Goal: Task Accomplishment & Management: Use online tool/utility

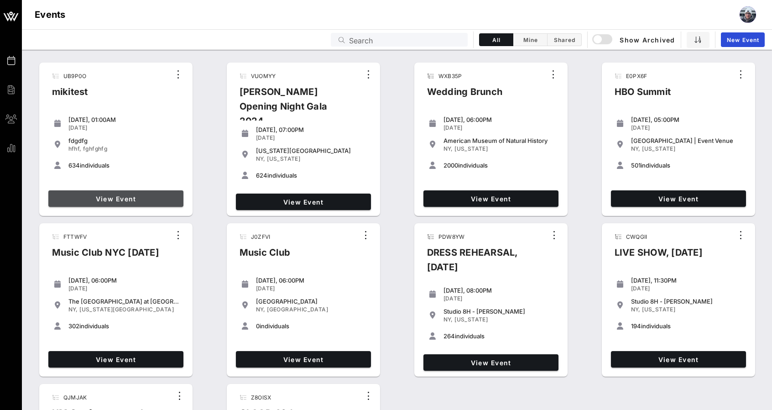
click at [109, 201] on span "View Event" at bounding box center [116, 199] width 128 height 8
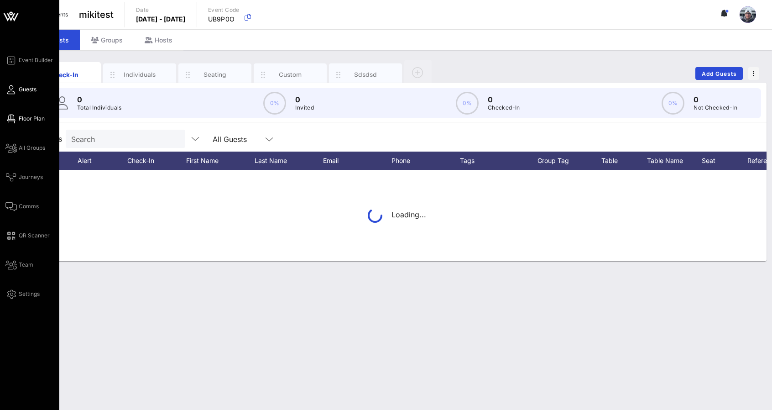
click at [21, 124] on link "Floor Plan" at bounding box center [24, 118] width 39 height 11
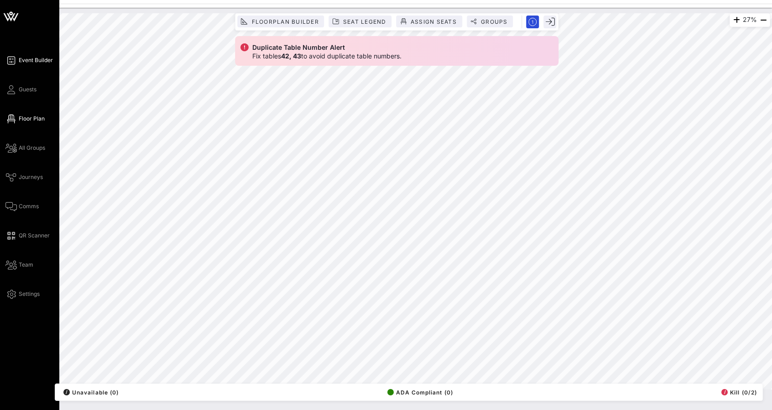
click at [24, 64] on span "Event Builder" at bounding box center [36, 60] width 34 height 8
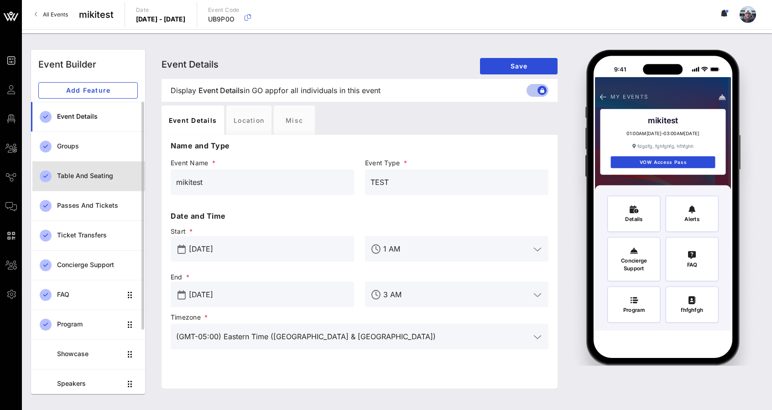
click at [92, 167] on div "Table and Seating" at bounding box center [97, 175] width 81 height 19
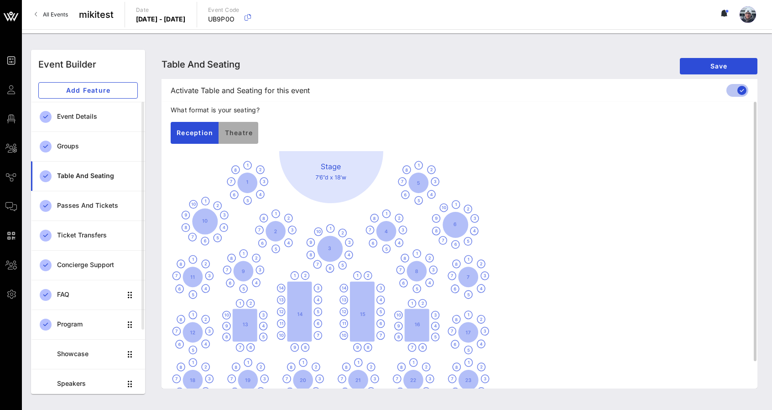
click at [238, 135] on span "Theatre" at bounding box center [238, 133] width 29 height 8
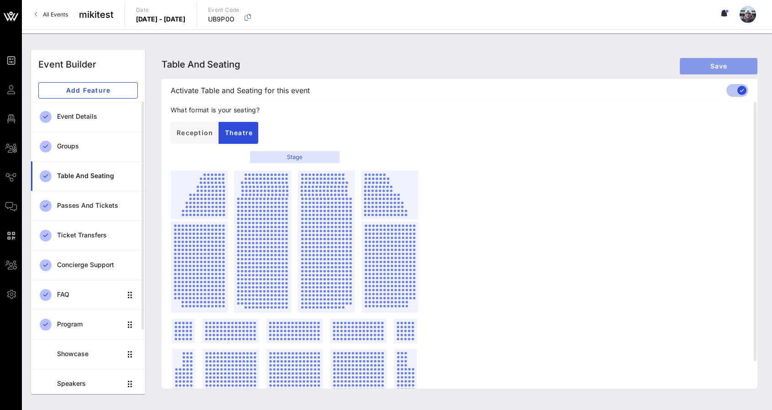
click at [688, 70] on button "Save" at bounding box center [719, 66] width 78 height 16
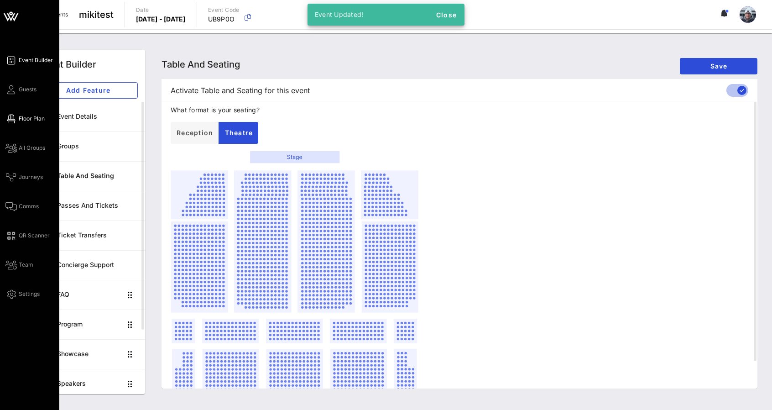
click at [9, 119] on icon at bounding box center [10, 118] width 11 height 1
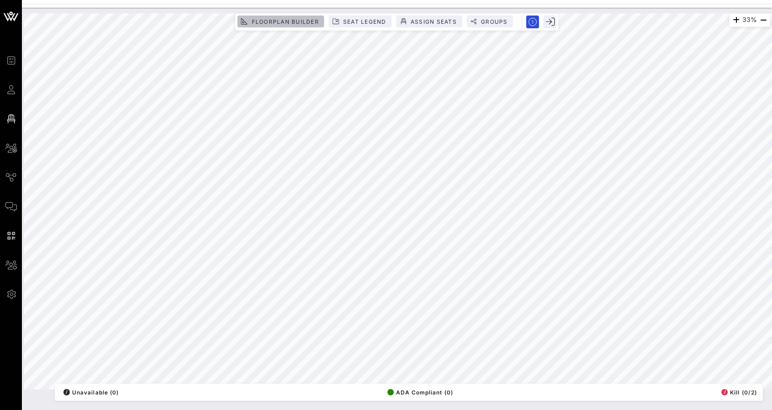
click at [256, 24] on button "Floorplan Builder" at bounding box center [280, 22] width 87 height 12
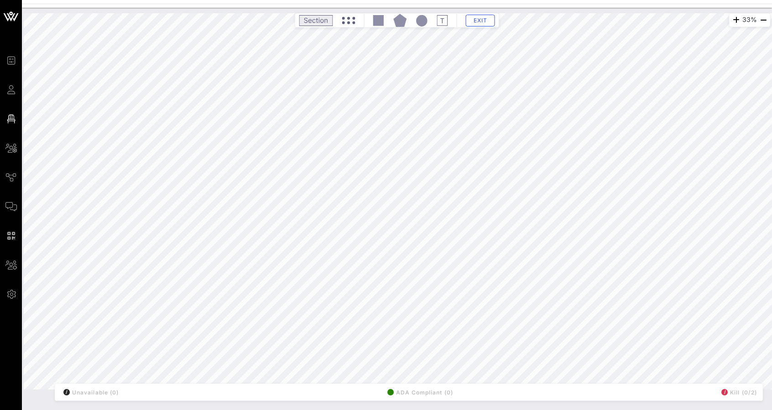
click at [345, 23] on icon at bounding box center [348, 20] width 13 height 7
click at [349, 23] on icon at bounding box center [348, 20] width 13 height 7
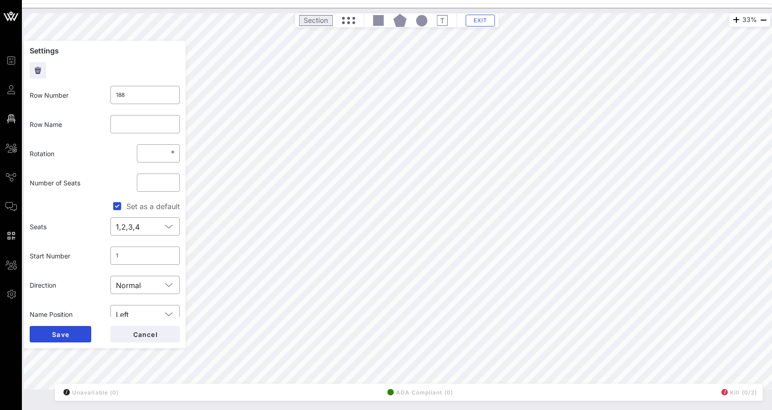
type input "42"
type input "**"
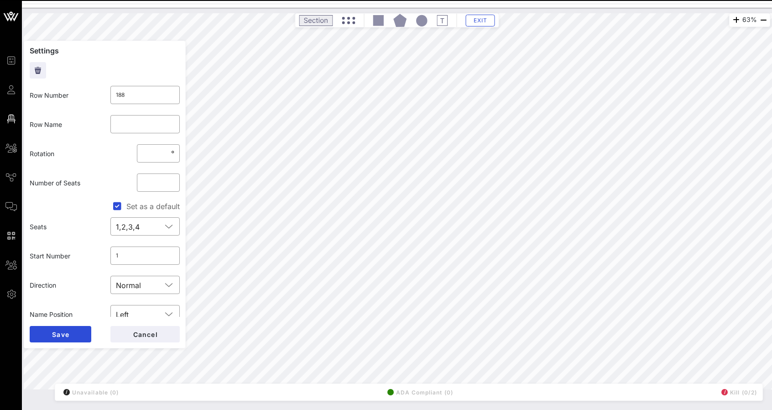
type input "42"
type input "**"
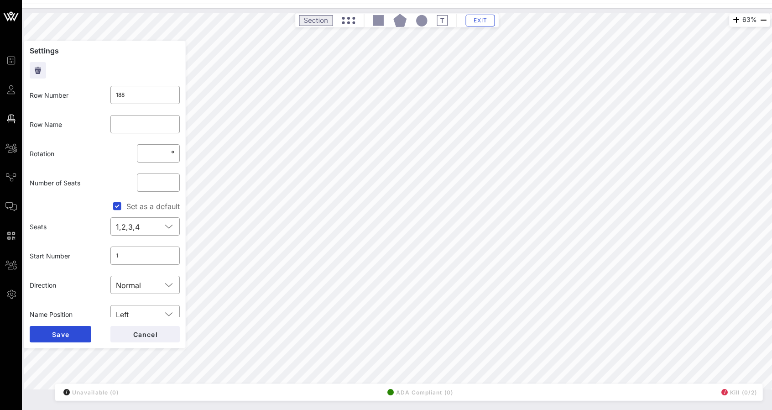
type input "42"
type input "**"
type input "42"
type input "**"
type input "188"
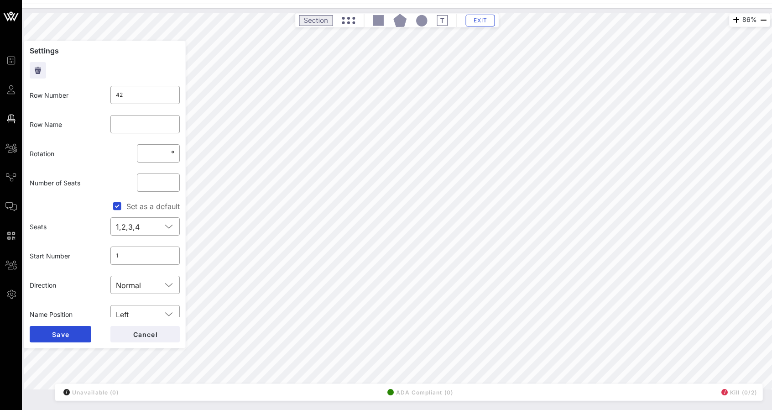
type input "*"
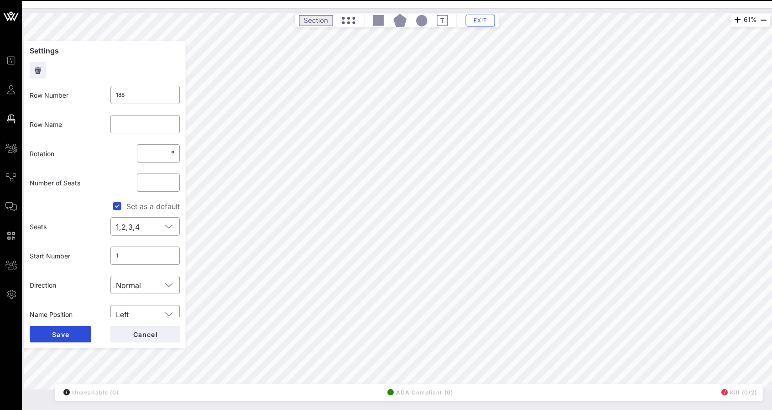
type input "42"
type input "**"
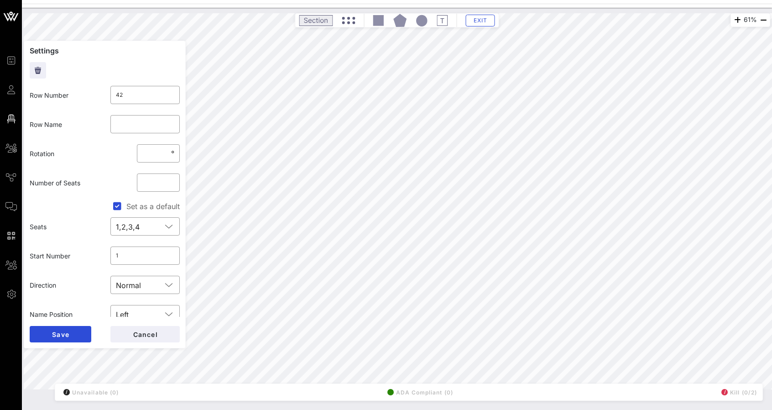
type input "187"
type input "*"
click at [489, 25] on button "Exit" at bounding box center [480, 21] width 29 height 12
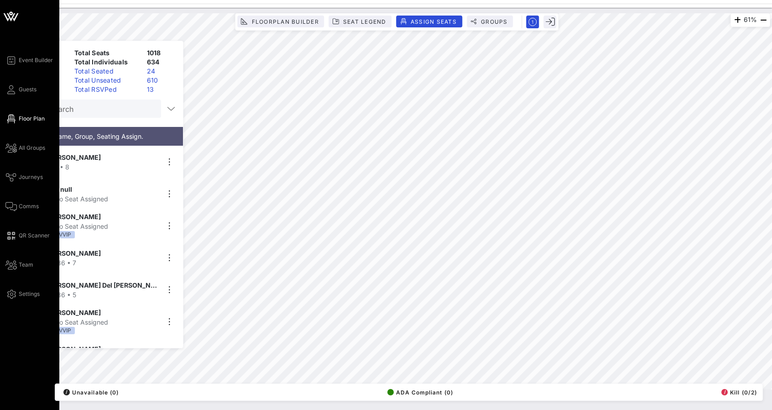
click at [25, 70] on div "Event Builder Guests Floor Plan All Groups Journeys Comms QR Scanner Team Setti…" at bounding box center [32, 177] width 54 height 244
click at [23, 62] on span "Event Builder" at bounding box center [36, 60] width 34 height 8
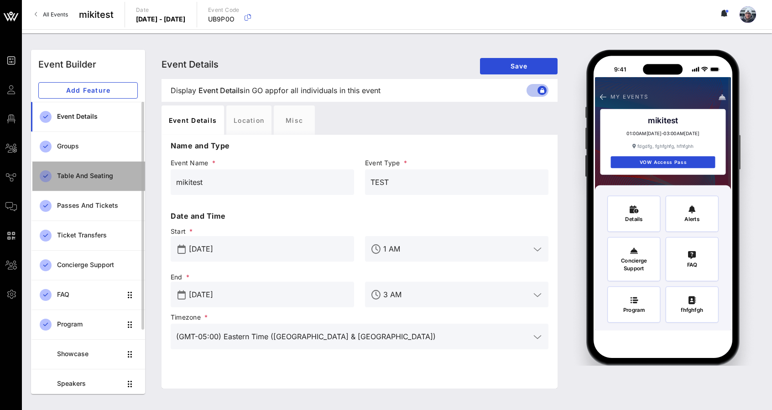
click at [83, 177] on div "Table and Seating" at bounding box center [97, 176] width 81 height 8
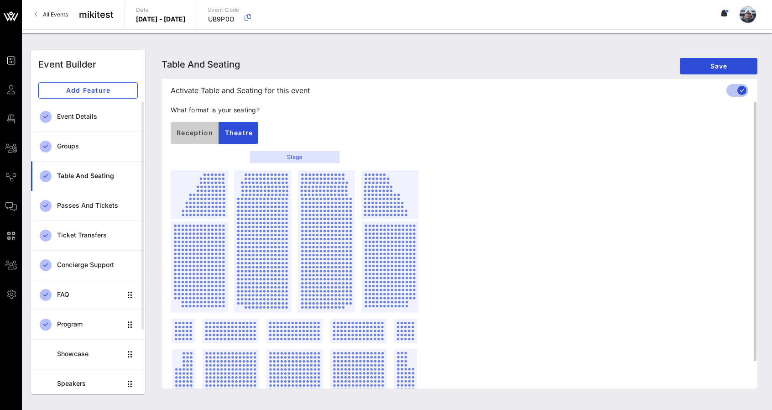
click at [190, 134] on span "Reception" at bounding box center [194, 133] width 37 height 8
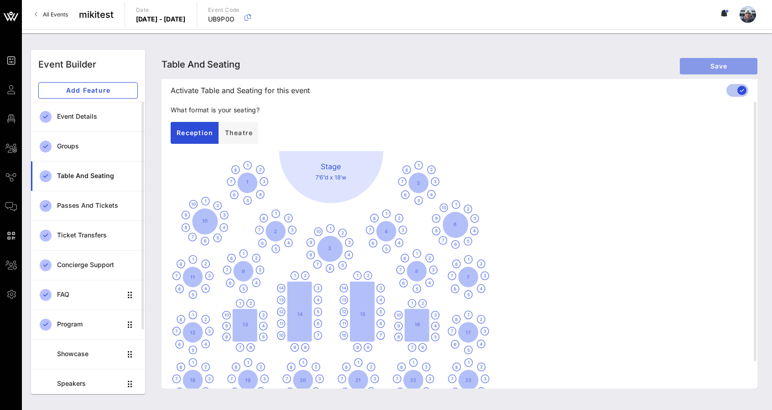
click at [713, 69] on span "Save" at bounding box center [718, 66] width 63 height 8
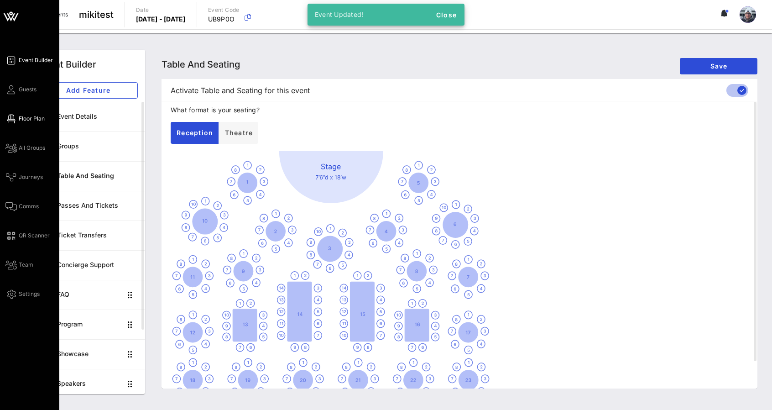
click at [10, 123] on link "Floor Plan" at bounding box center [24, 118] width 39 height 11
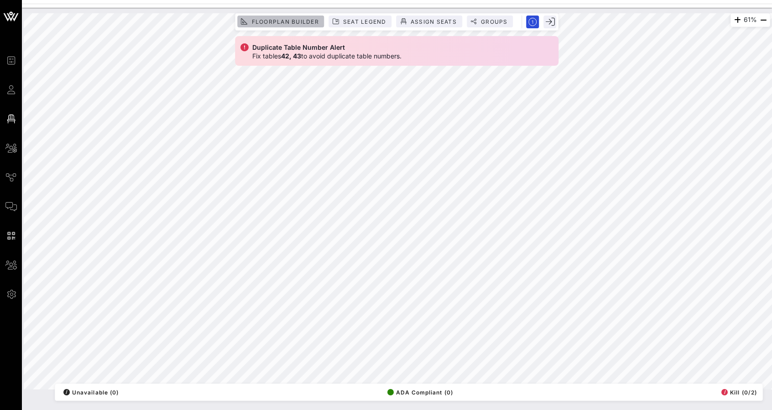
click at [255, 19] on span "Floorplan Builder" at bounding box center [285, 21] width 68 height 7
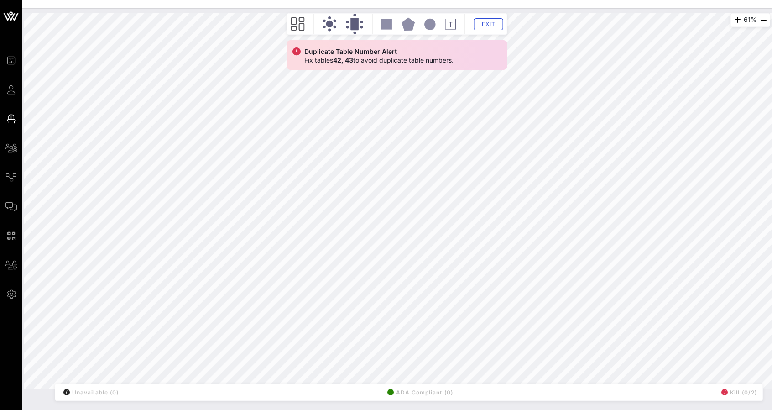
click at [324, 21] on circle at bounding box center [324, 21] width 4 height 4
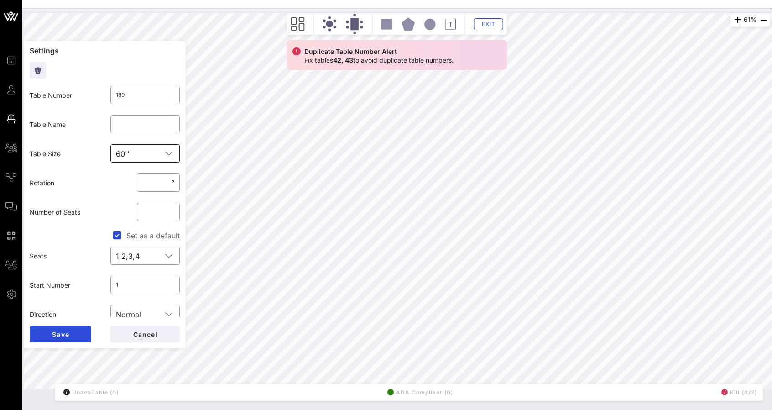
click at [143, 156] on input "text" at bounding box center [147, 153] width 29 height 15
click at [130, 260] on div "84''" at bounding box center [141, 266] width 53 height 15
type input "**"
click at [53, 334] on span "Save" at bounding box center [61, 334] width 18 height 8
click at [148, 216] on input "**" at bounding box center [158, 211] width 32 height 15
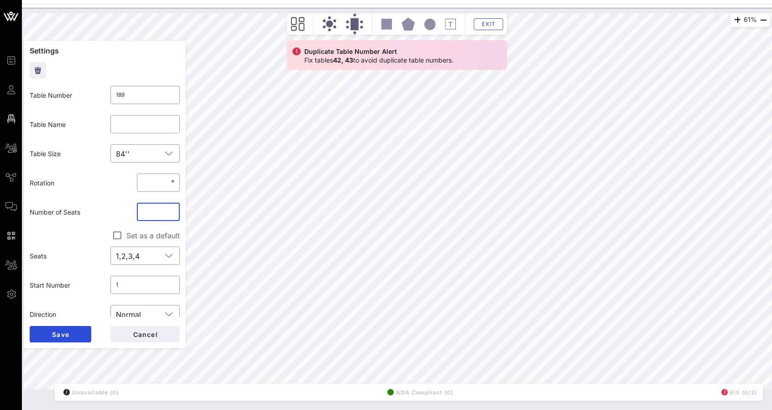
type input "*"
click at [61, 332] on span "Save" at bounding box center [61, 334] width 18 height 8
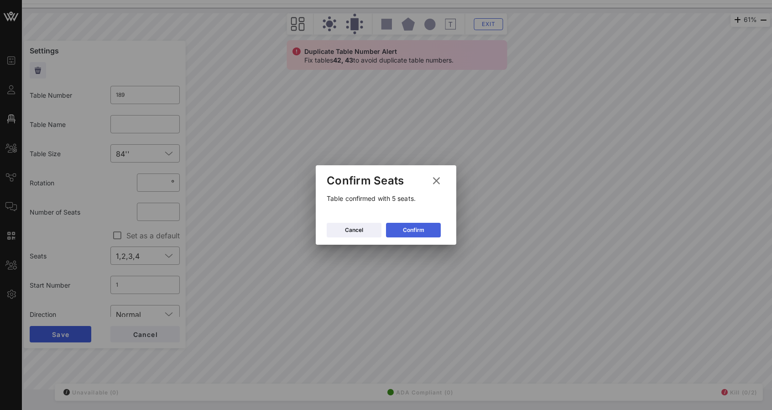
click at [416, 230] on icon at bounding box center [413, 229] width 6 height 5
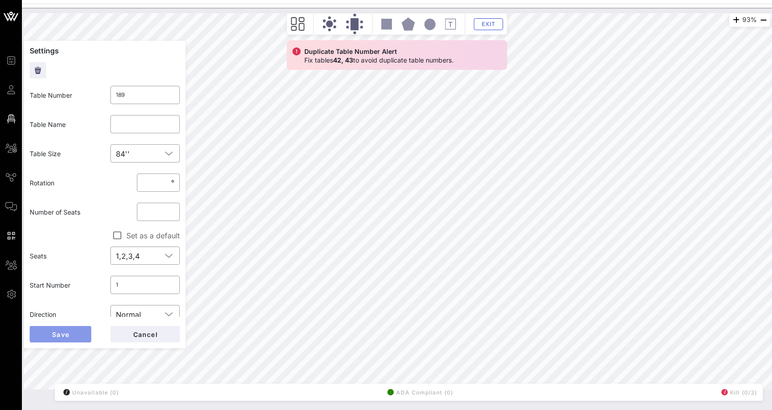
click at [72, 339] on button "Save" at bounding box center [61, 334] width 62 height 16
click at [145, 337] on span "Cancel" at bounding box center [145, 334] width 26 height 8
